Goal: Task Accomplishment & Management: Manage account settings

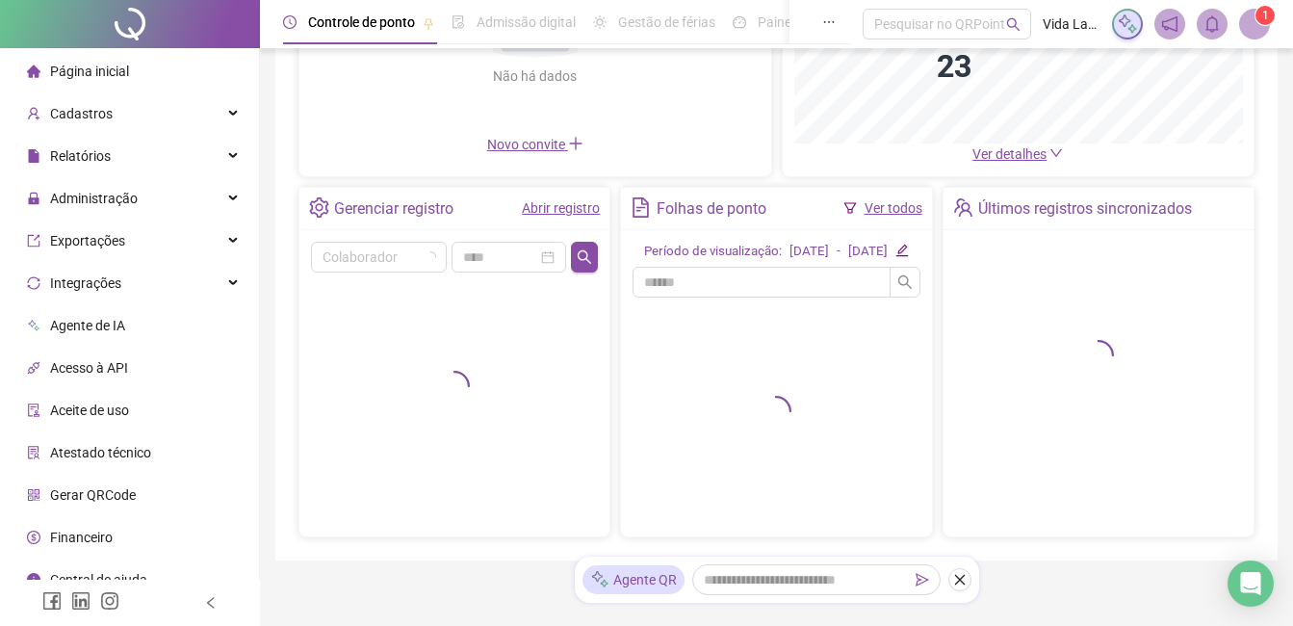
scroll to position [289, 0]
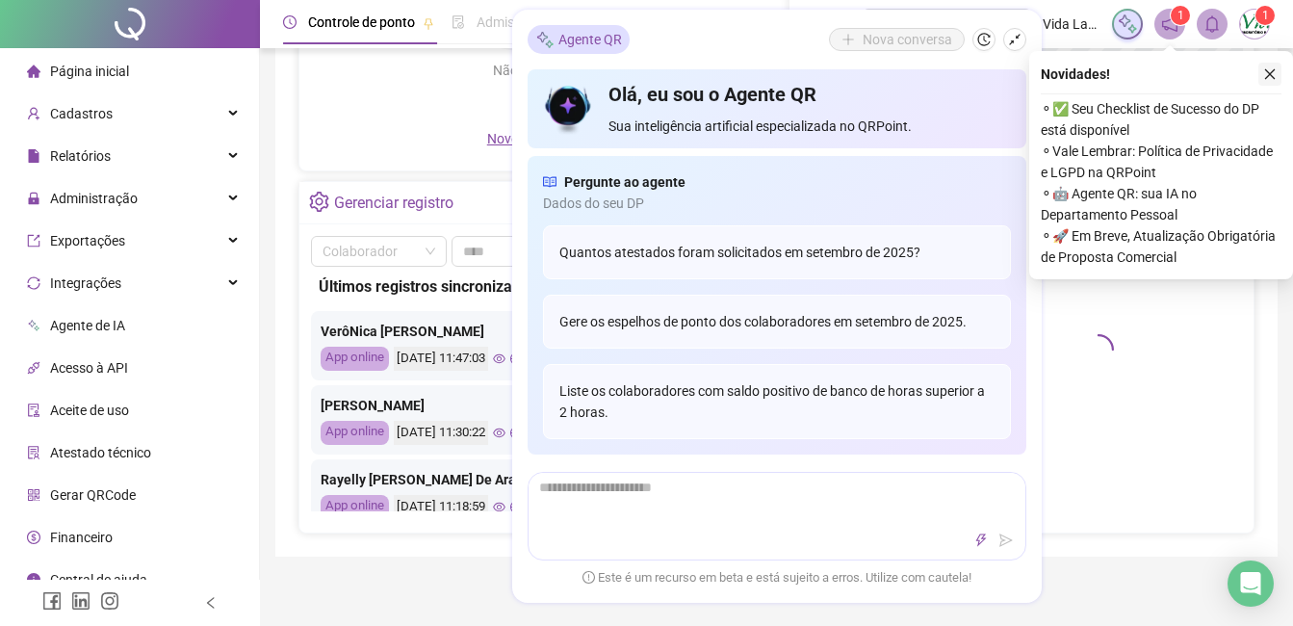
click at [1271, 73] on icon "close" at bounding box center [1271, 74] width 11 height 11
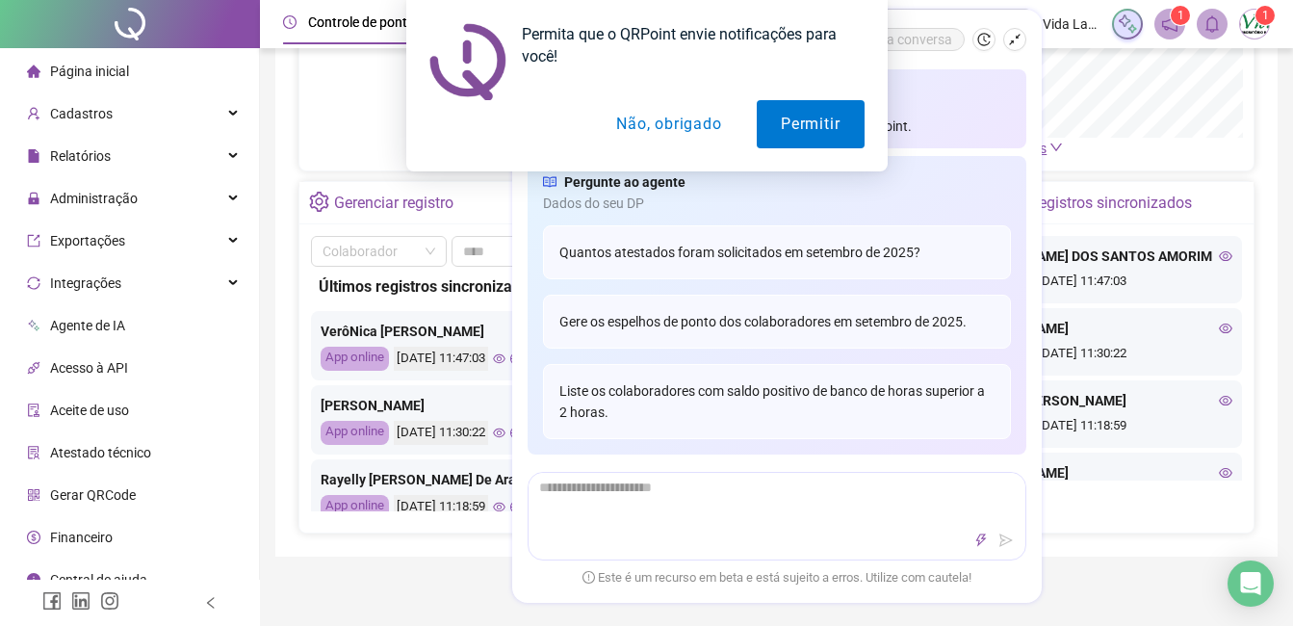
click at [660, 139] on button "Não, obrigado" at bounding box center [668, 124] width 153 height 48
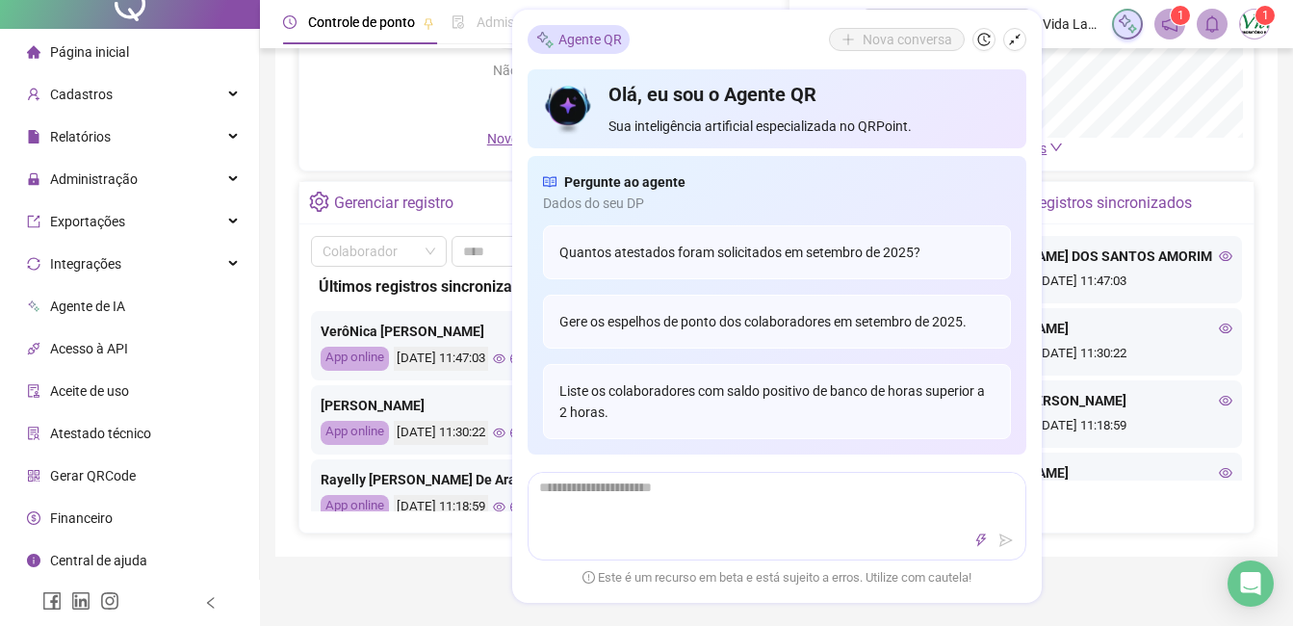
scroll to position [0, 0]
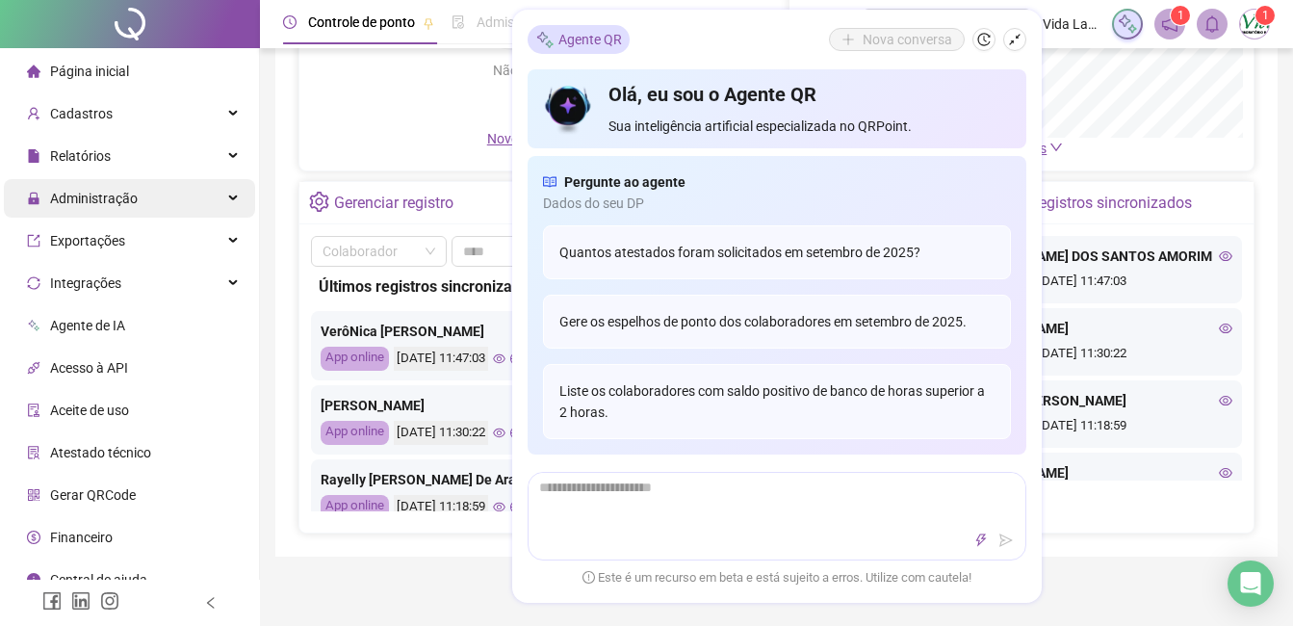
click at [170, 190] on div "Administração" at bounding box center [129, 198] width 251 height 39
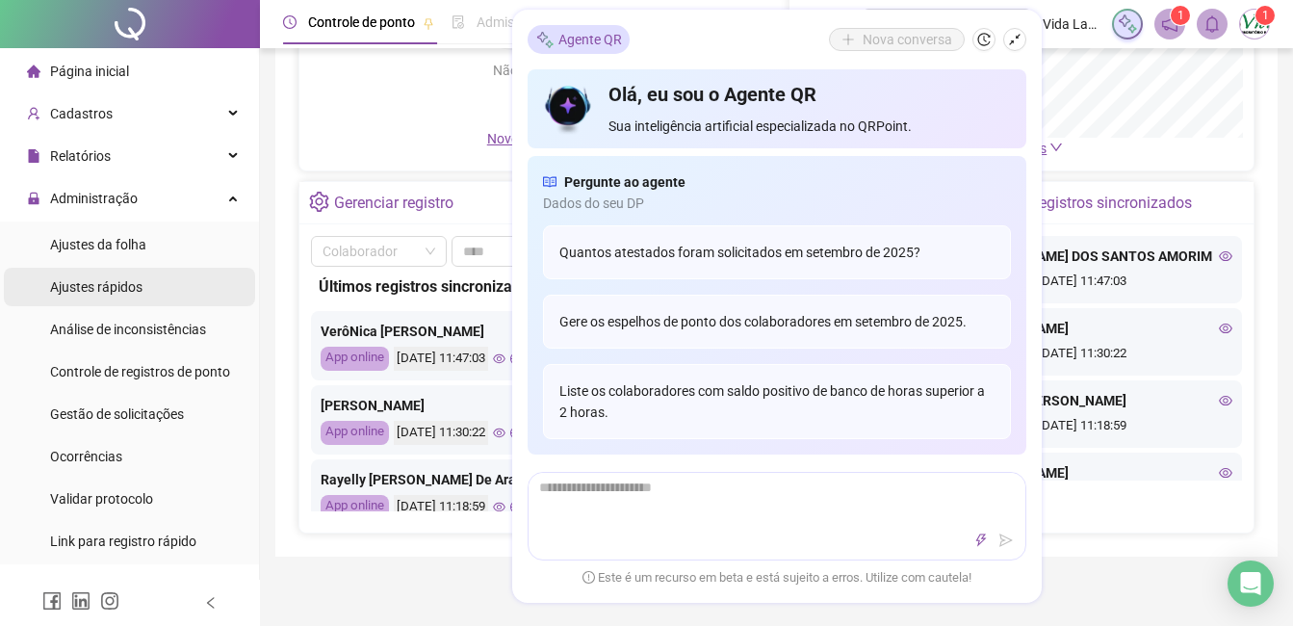
click at [170, 273] on li "Ajustes rápidos" at bounding box center [129, 287] width 251 height 39
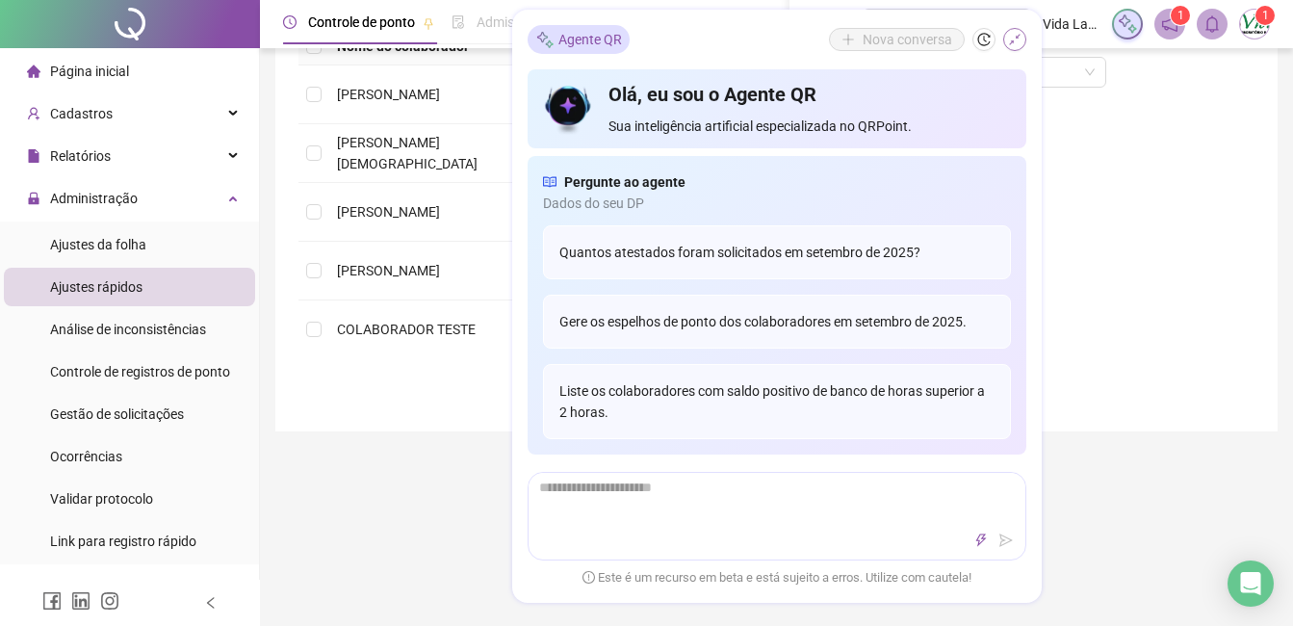
click at [1012, 39] on icon "shrink" at bounding box center [1014, 39] width 13 height 13
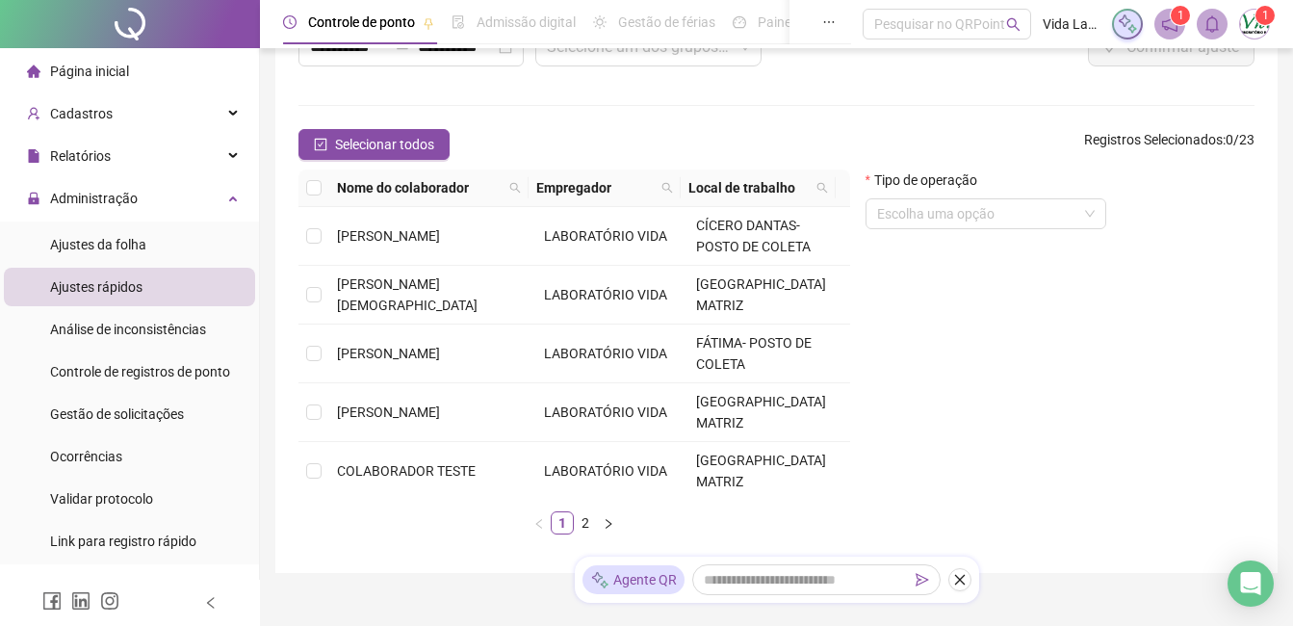
scroll to position [193, 0]
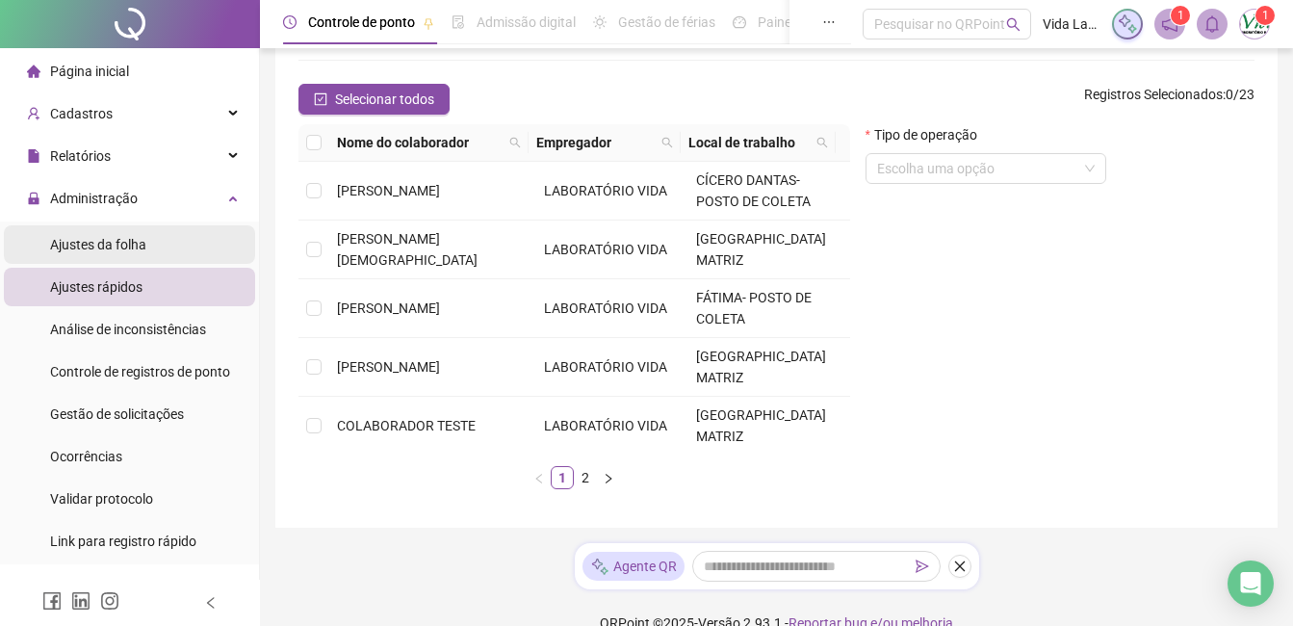
click at [121, 254] on div "Ajustes da folha" at bounding box center [98, 244] width 96 height 39
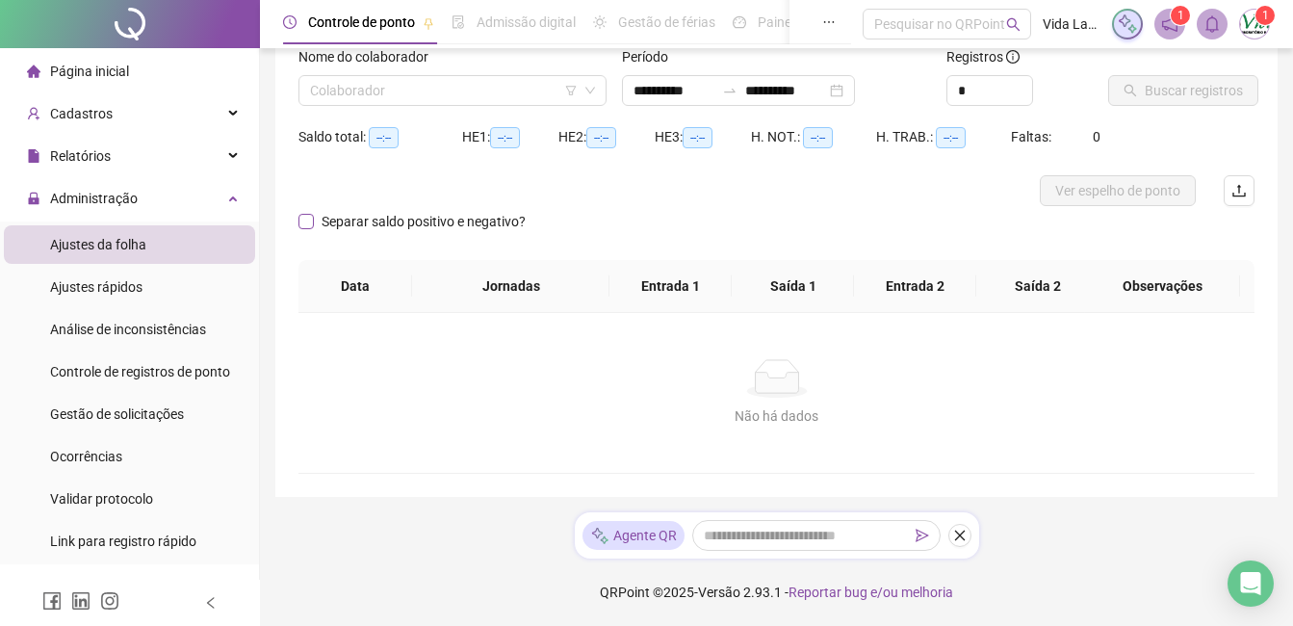
type input "**********"
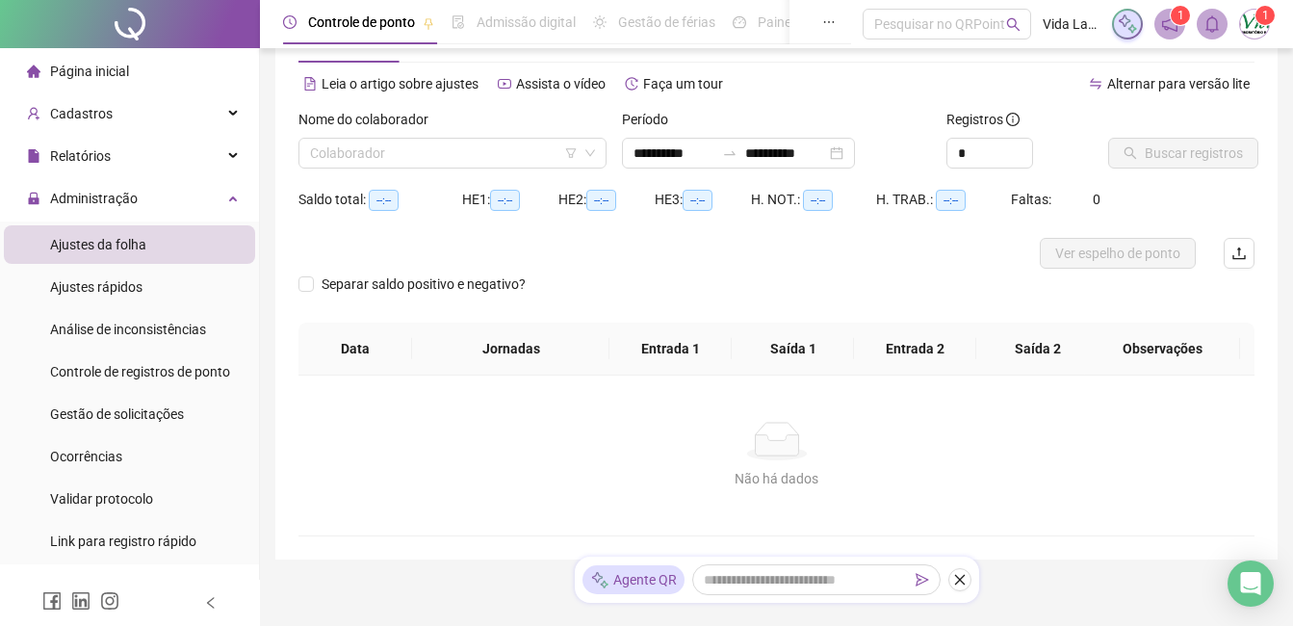
scroll to position [35, 0]
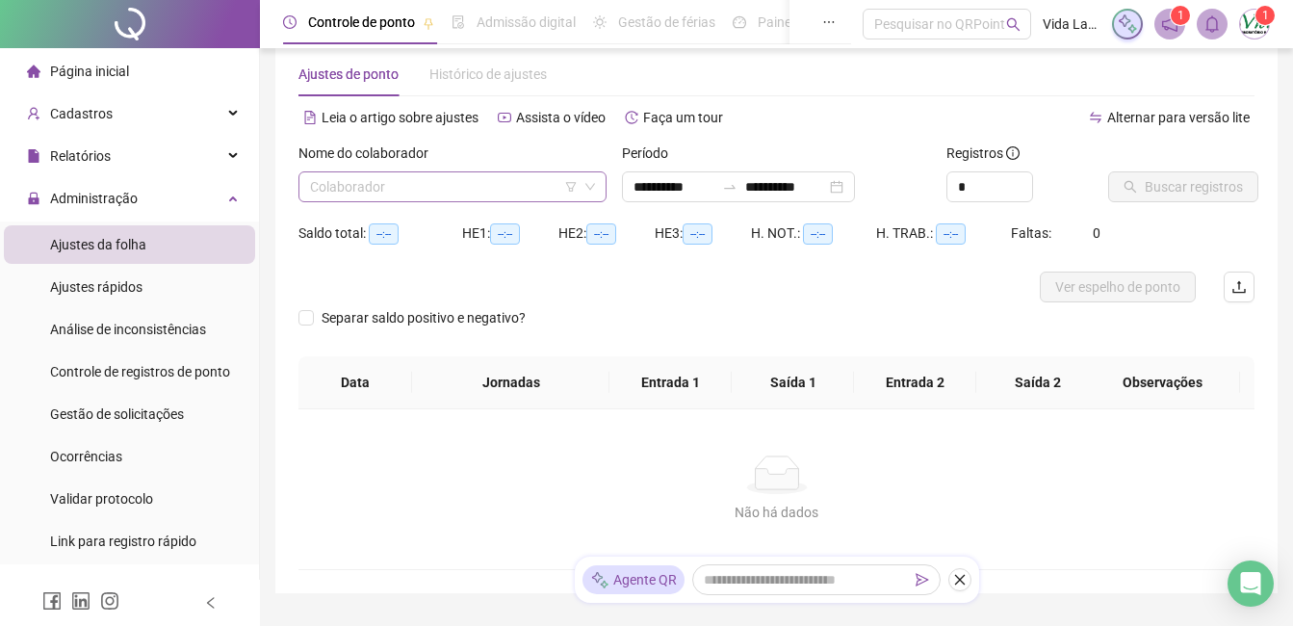
click at [431, 182] on input "search" at bounding box center [444, 186] width 268 height 29
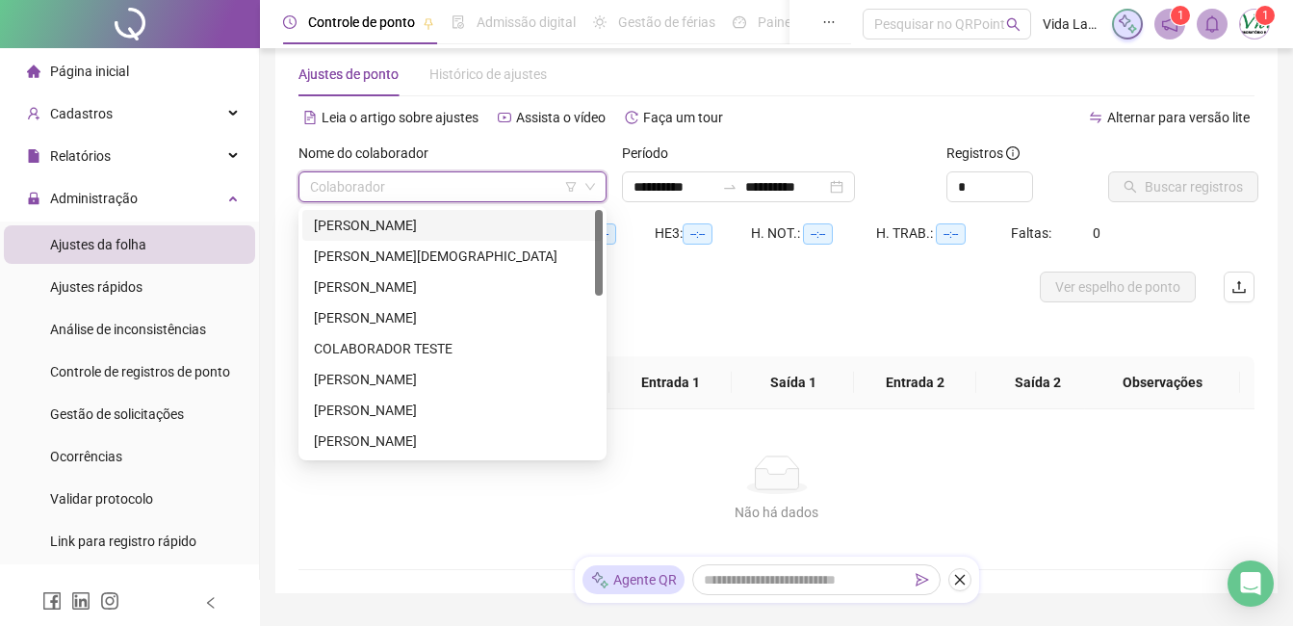
type input "*"
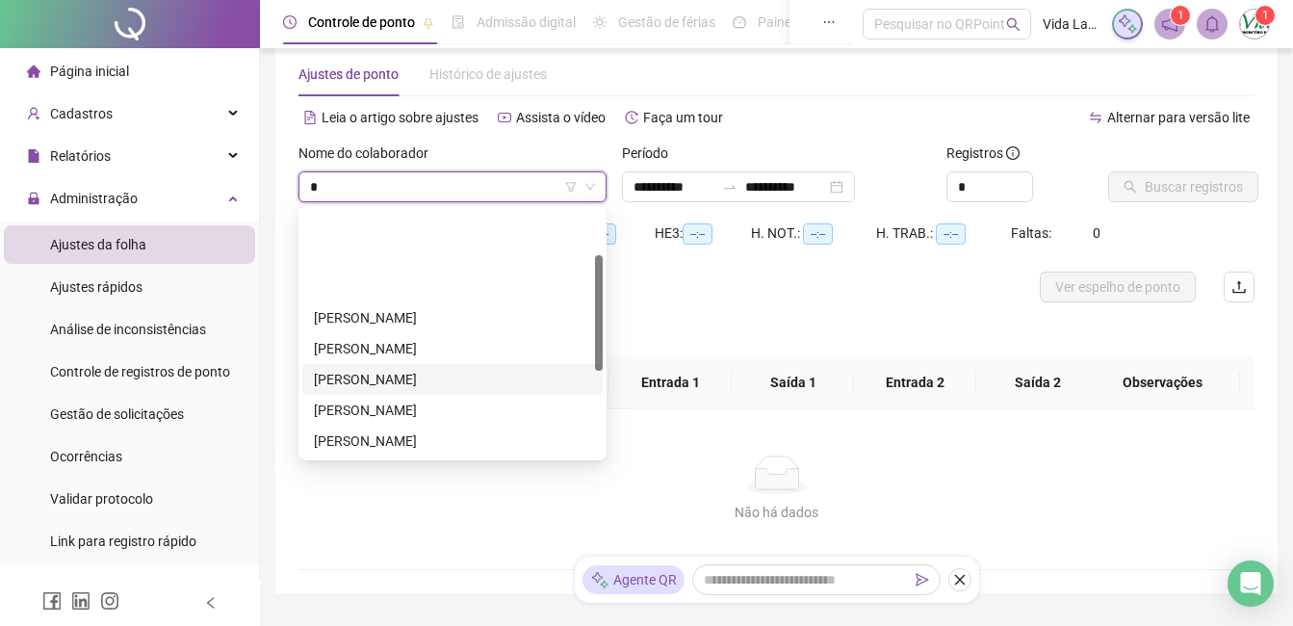
scroll to position [193, 0]
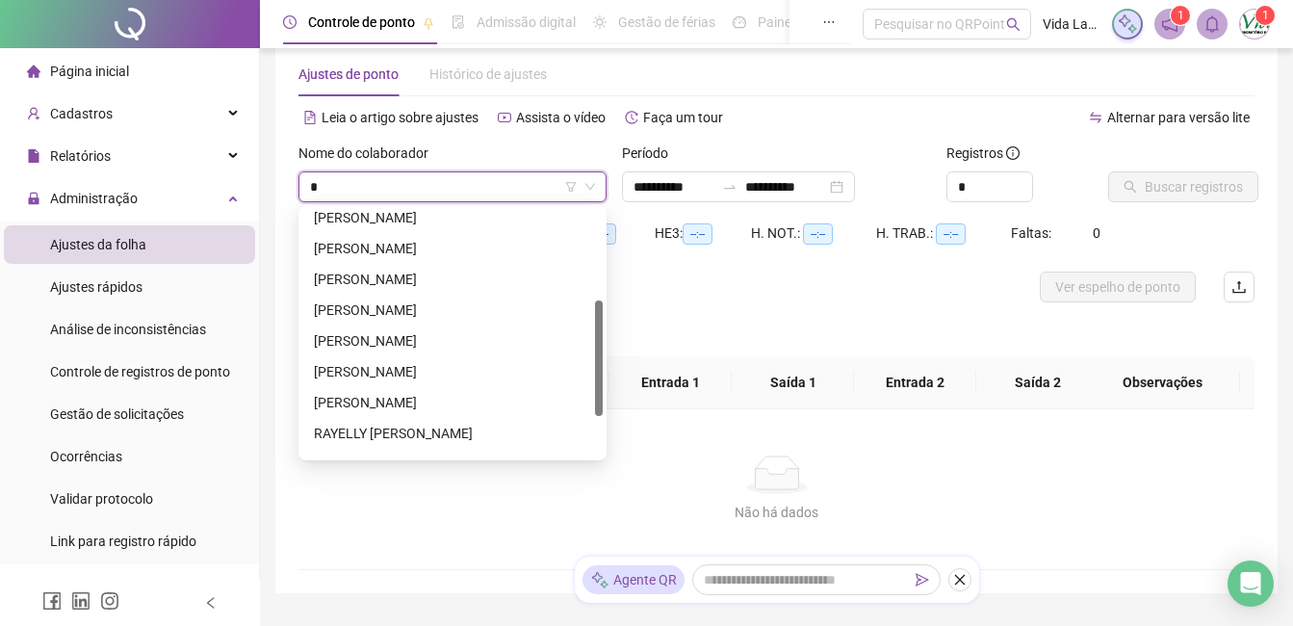
click at [428, 371] on div "[PERSON_NAME]" at bounding box center [452, 371] width 277 height 21
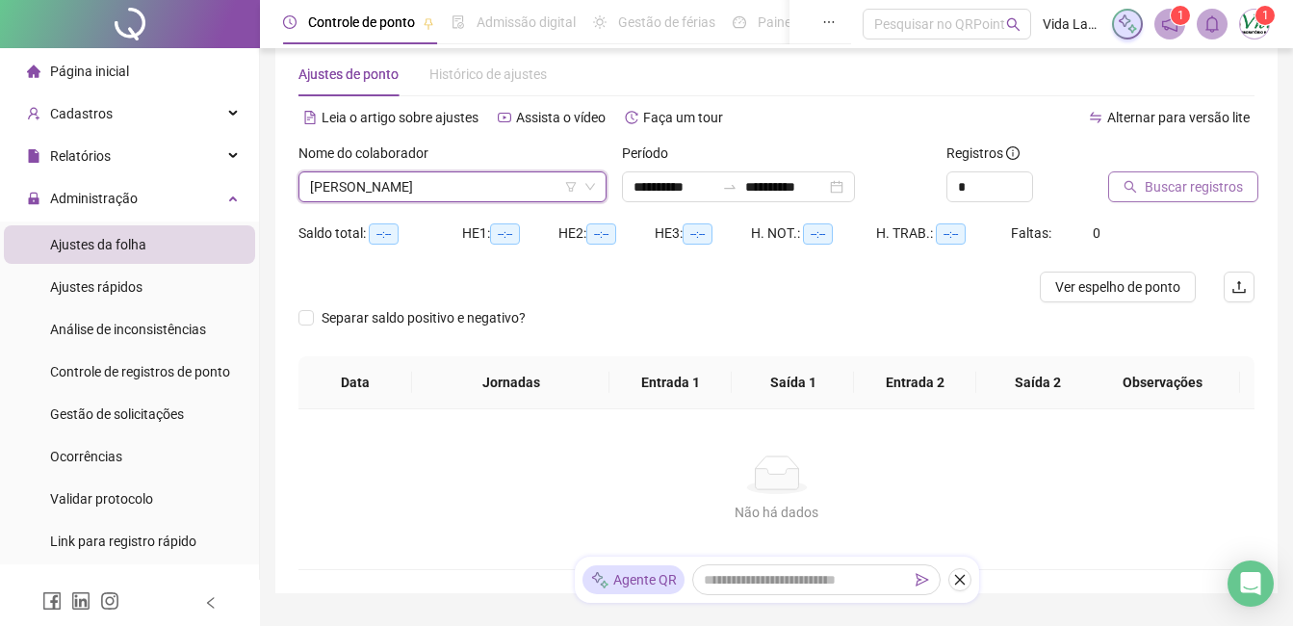
click at [1184, 192] on span "Buscar registros" at bounding box center [1194, 186] width 98 height 21
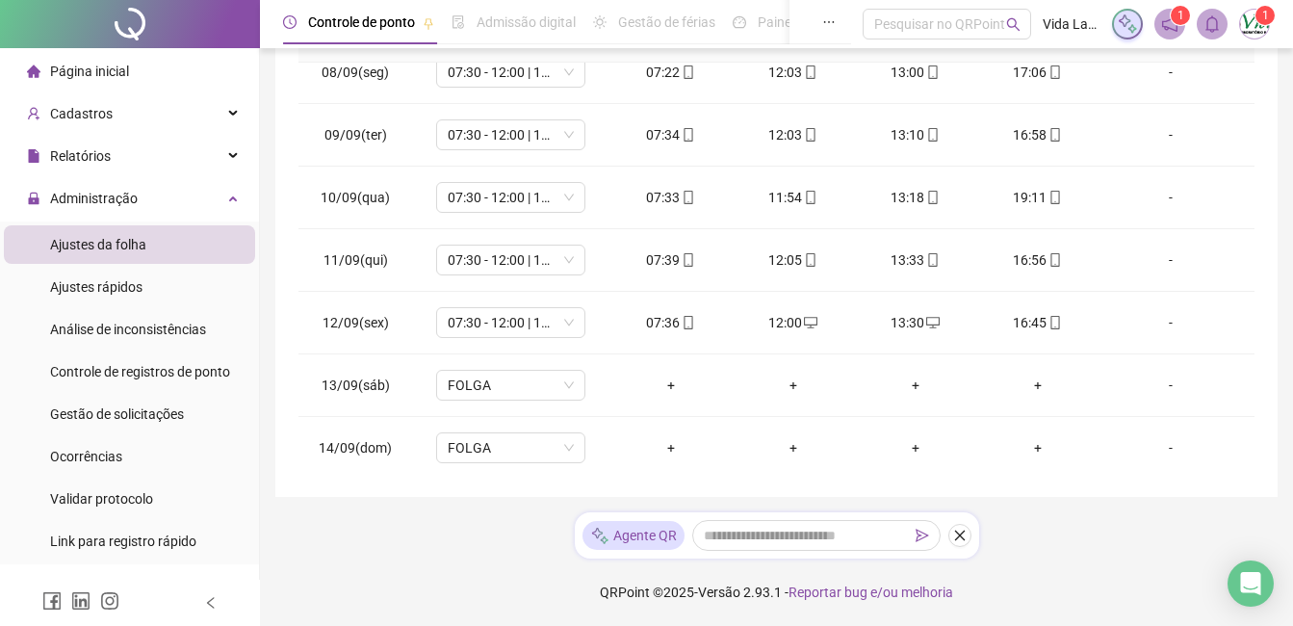
scroll to position [427, 0]
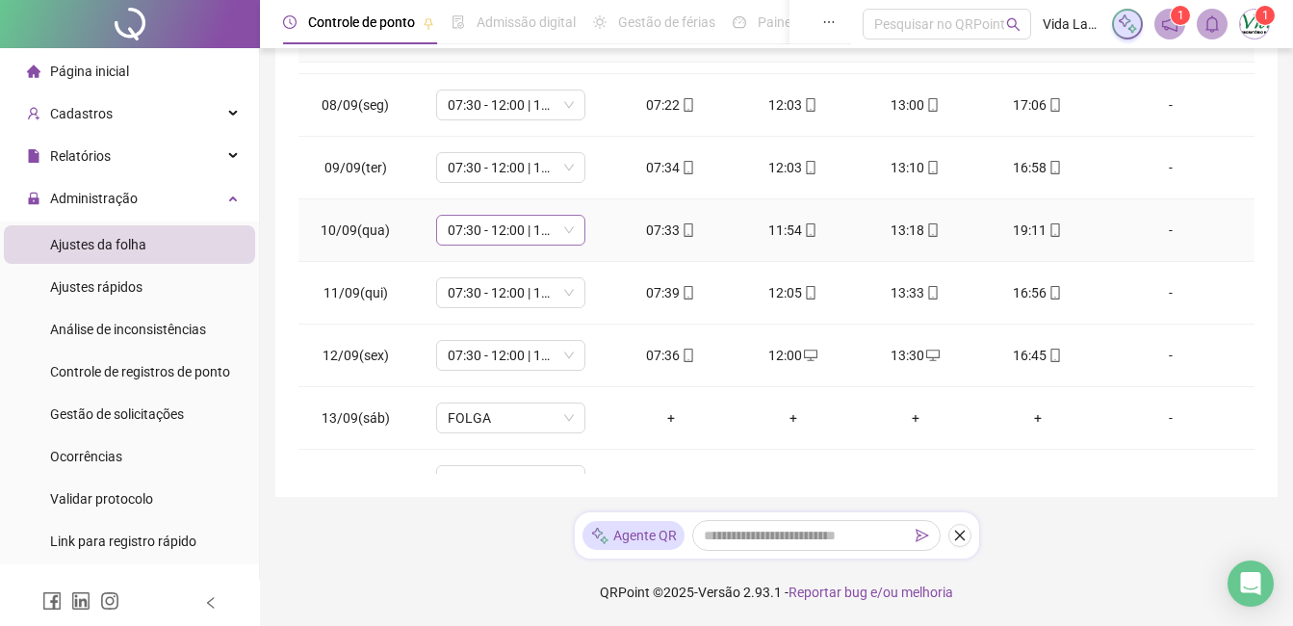
click at [565, 230] on span "07:30 - 12:00 | 13:00 - 16:30" at bounding box center [511, 230] width 126 height 29
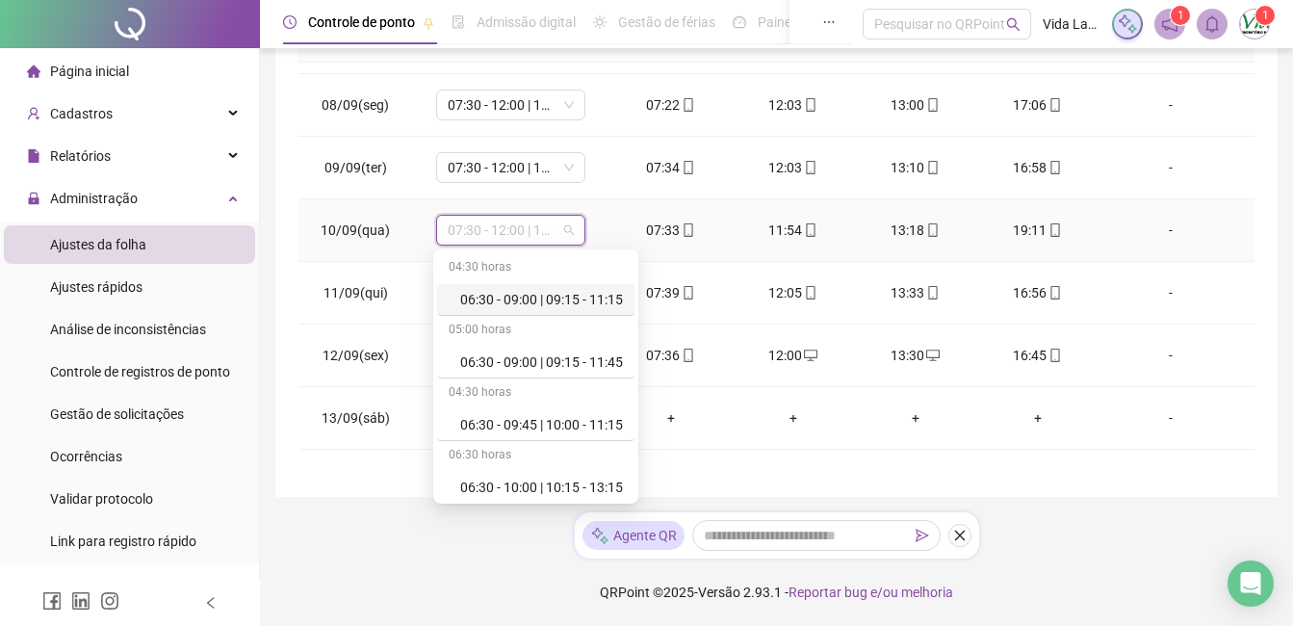
click at [1187, 247] on td "-" at bounding box center [1177, 230] width 156 height 63
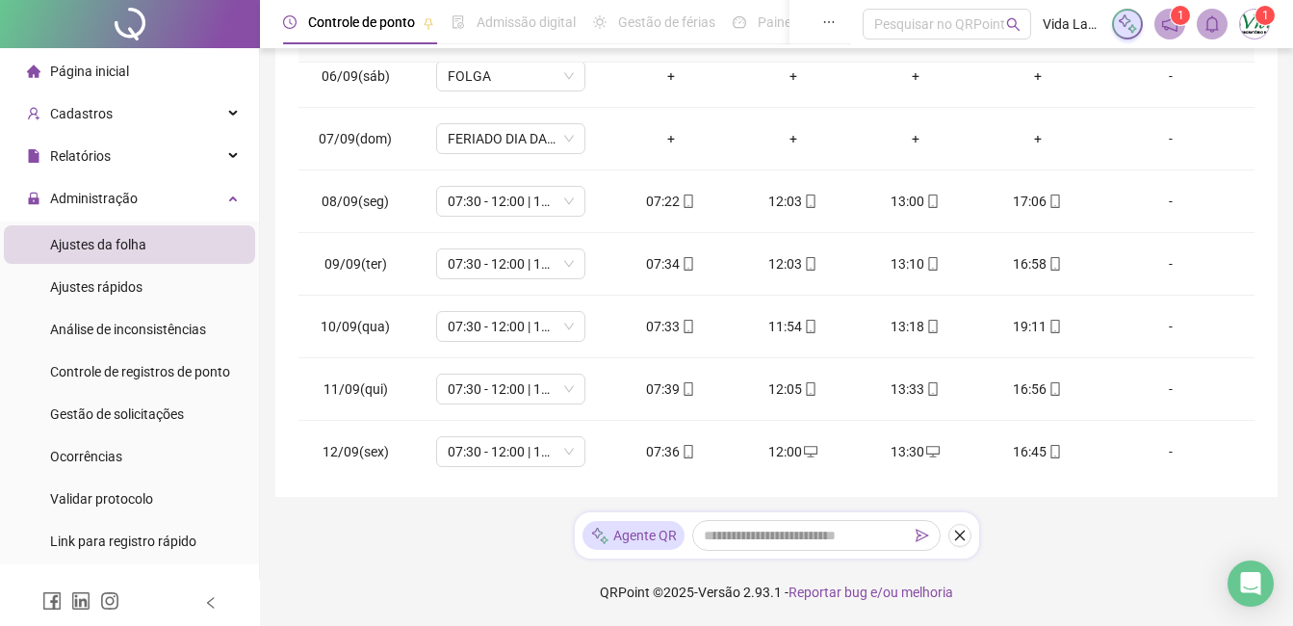
scroll to position [0, 0]
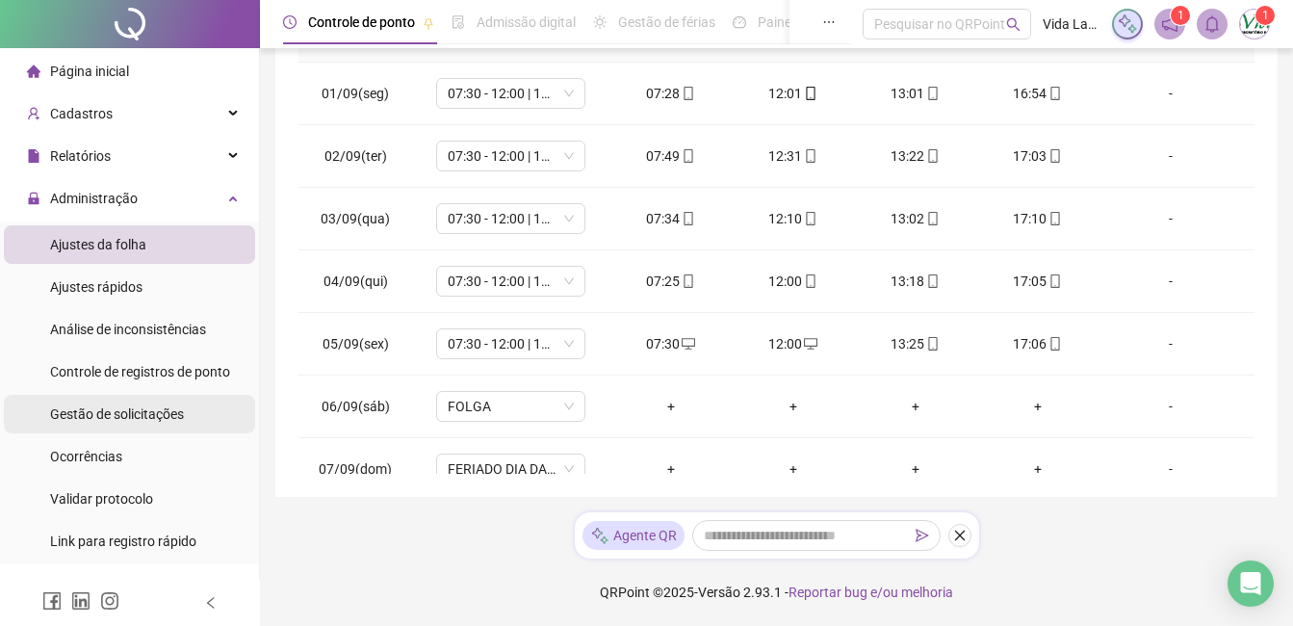
click at [150, 418] on span "Gestão de solicitações" at bounding box center [117, 413] width 134 height 15
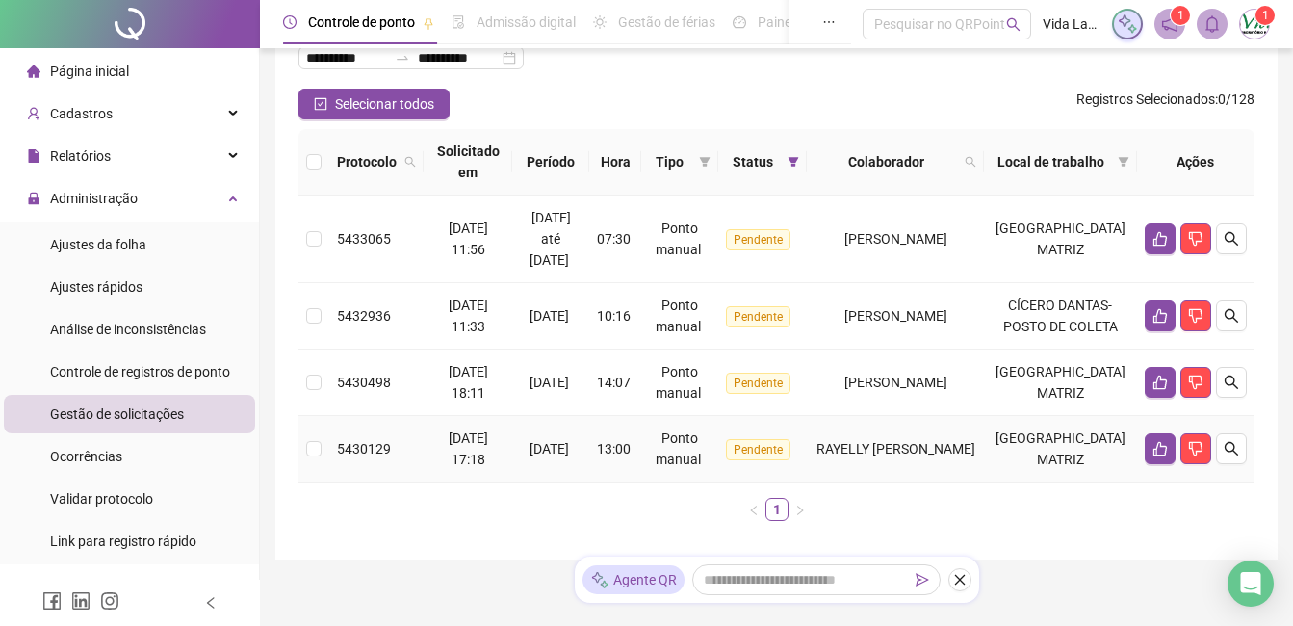
scroll to position [90, 0]
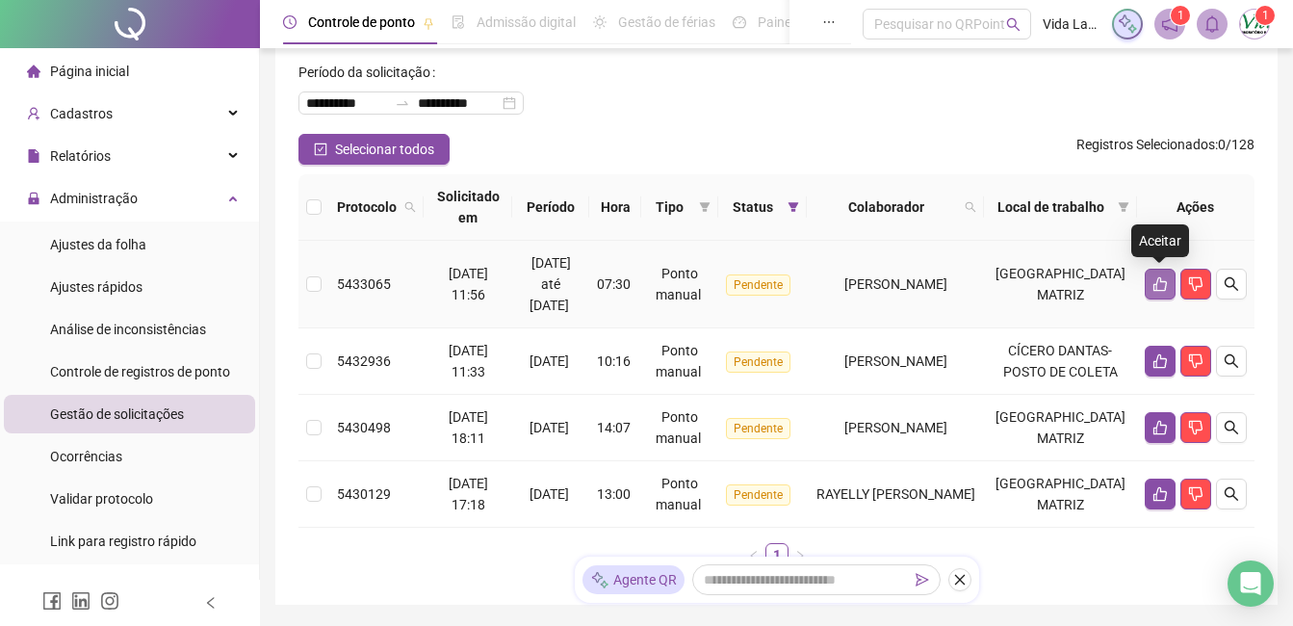
click at [1156, 286] on icon "like" at bounding box center [1160, 283] width 15 height 15
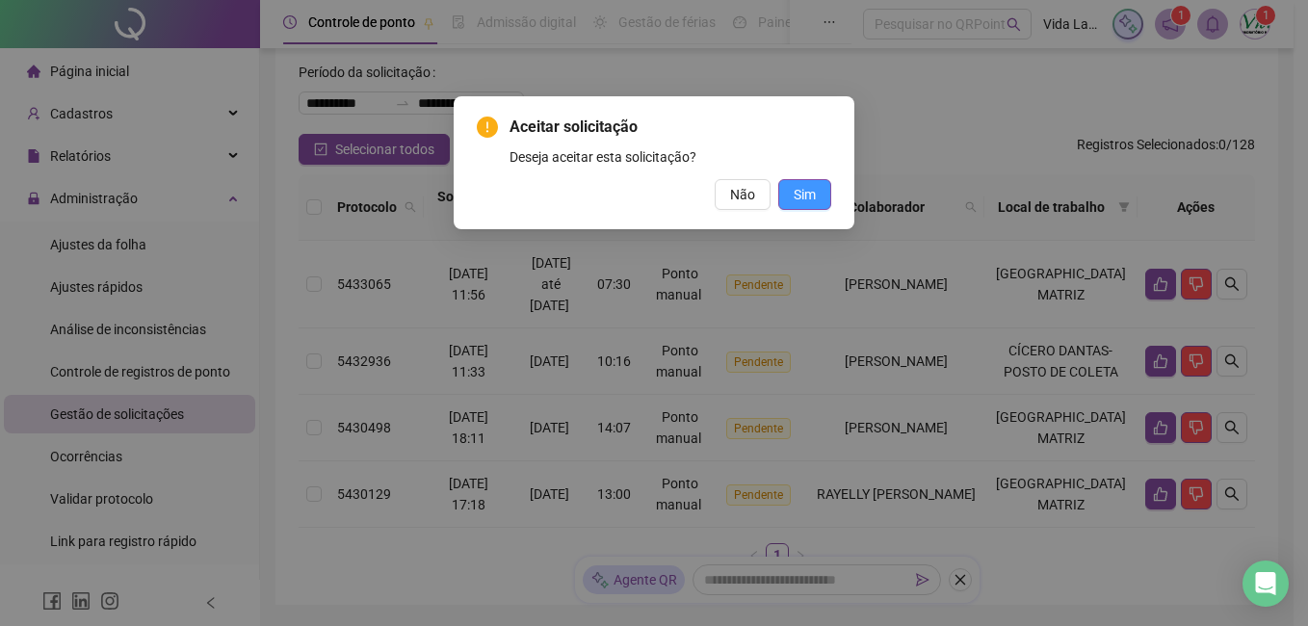
click at [806, 201] on span "Sim" at bounding box center [805, 194] width 22 height 21
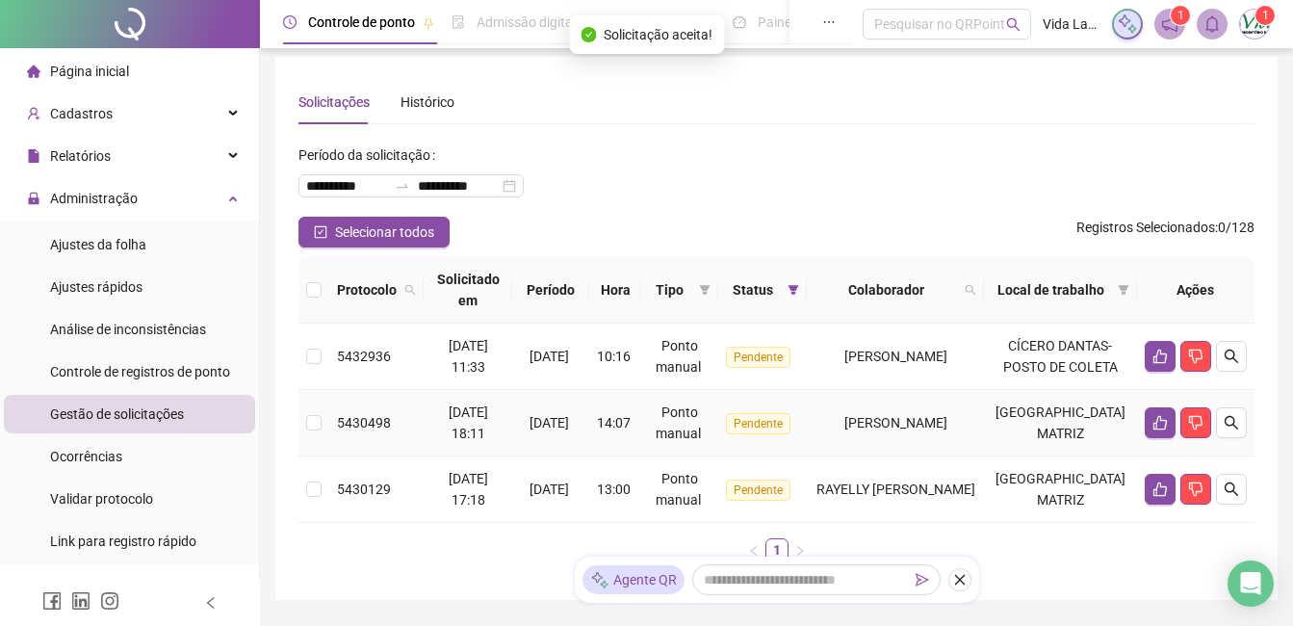
scroll to position [0, 0]
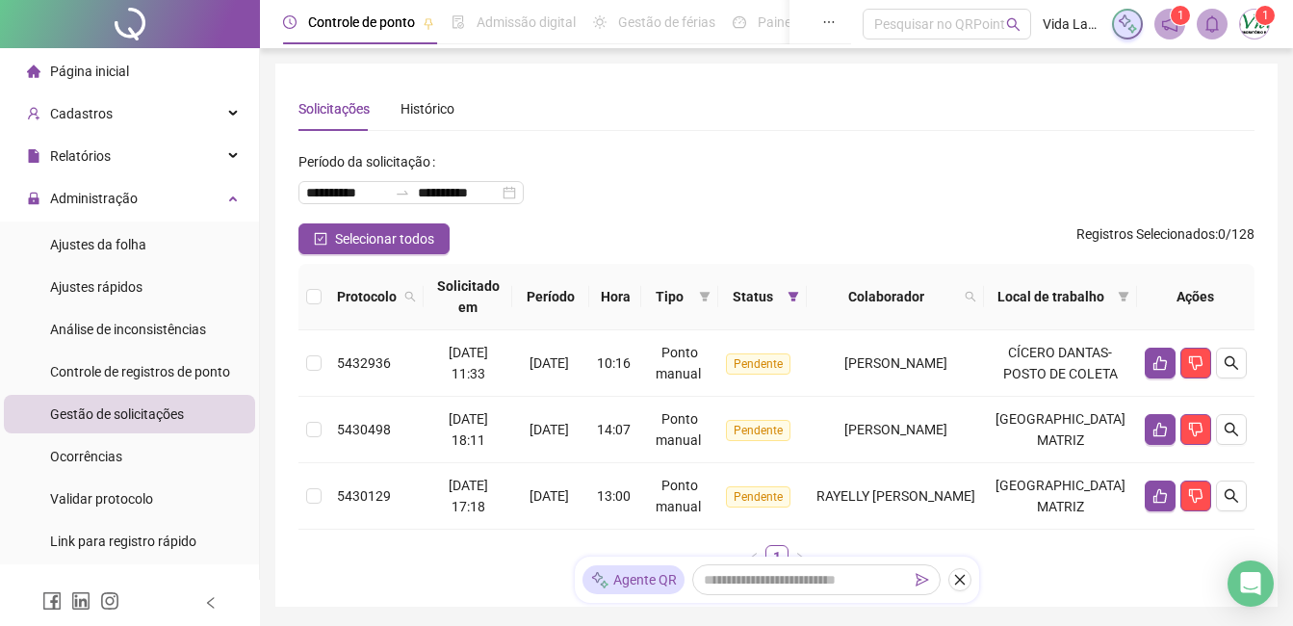
click at [143, 54] on li "Página inicial" at bounding box center [129, 71] width 251 height 39
